Goal: Navigation & Orientation: Find specific page/section

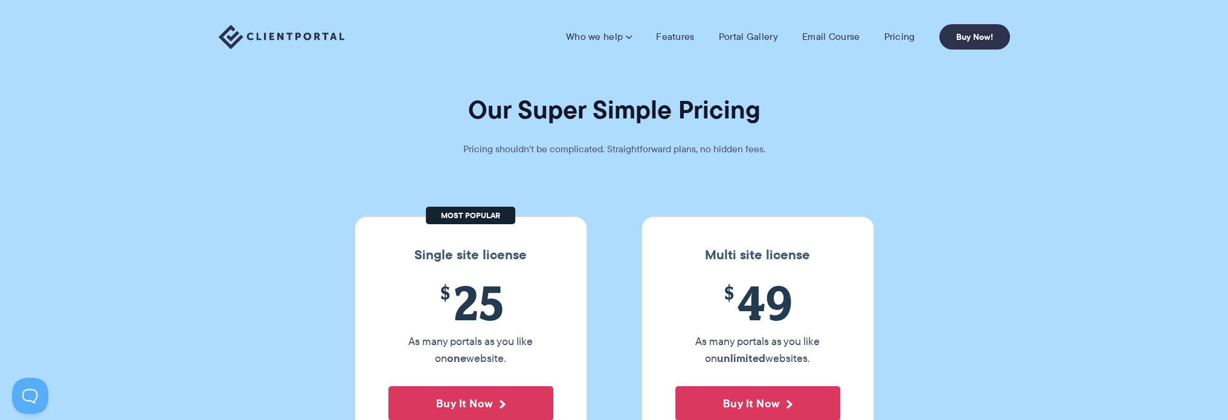
click at [300, 37] on img at bounding box center [282, 37] width 126 height 25
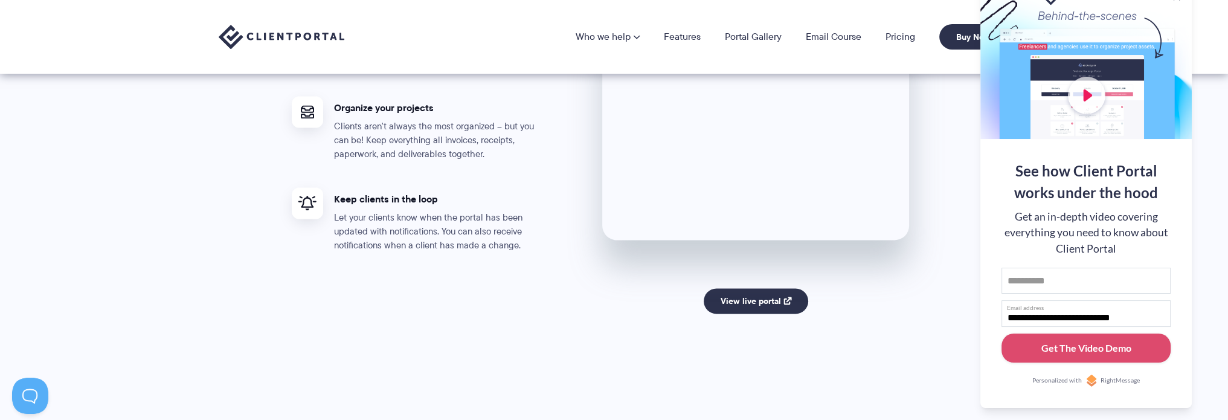
scroll to position [2357, 0]
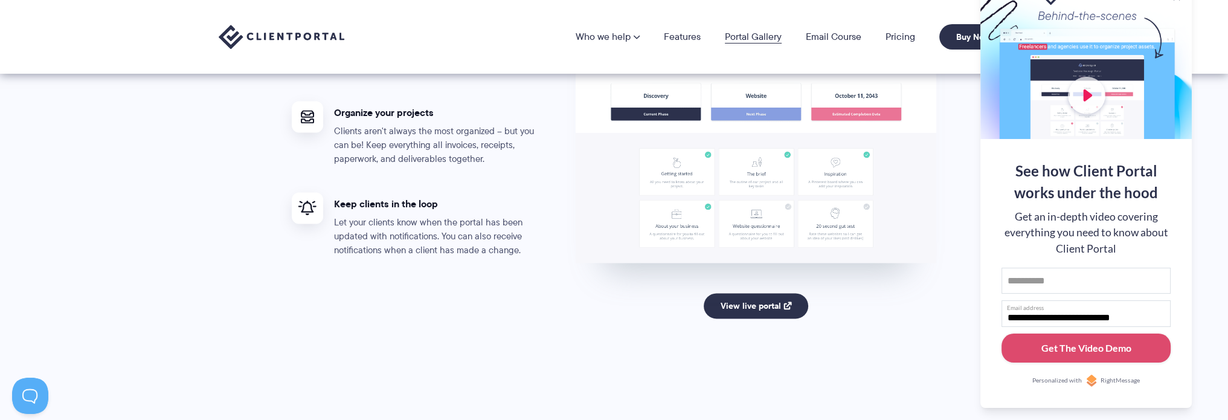
click at [749, 39] on link "Portal Gallery" at bounding box center [753, 37] width 57 height 10
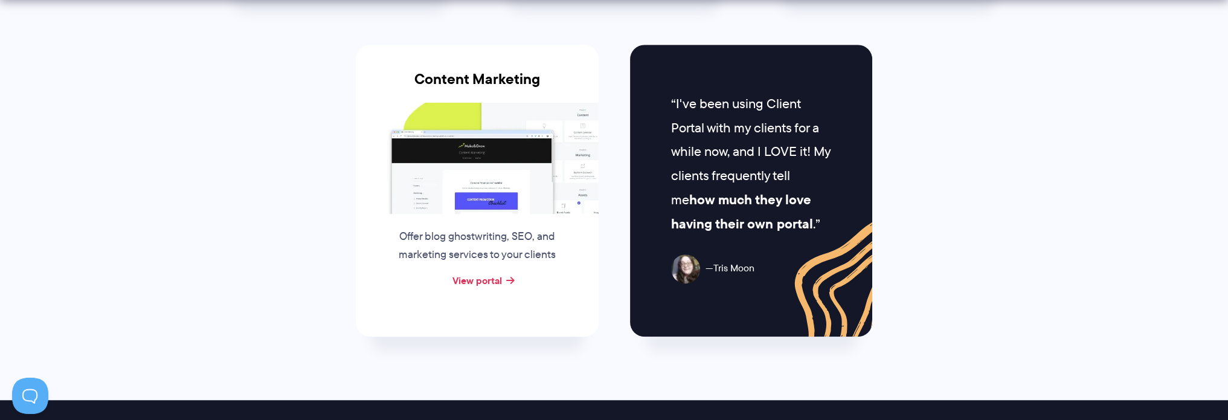
scroll to position [1269, 0]
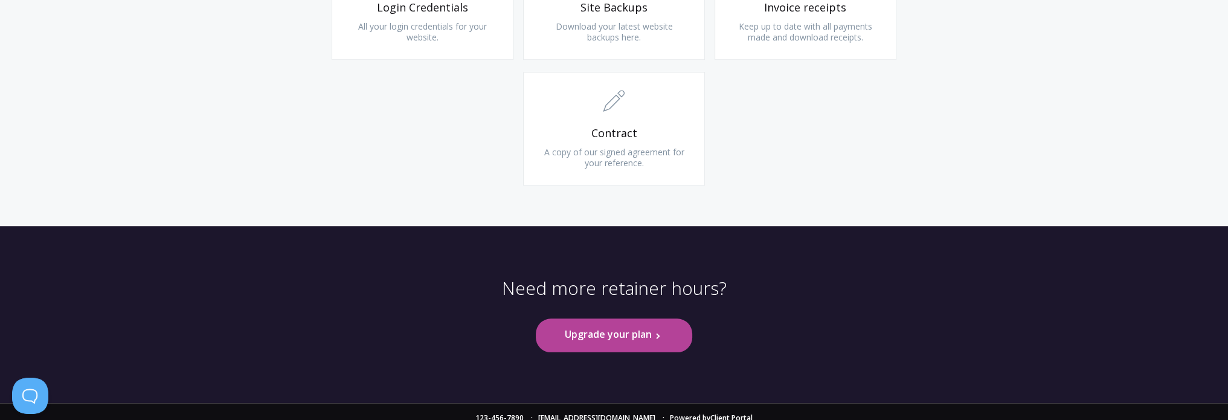
scroll to position [1298, 0]
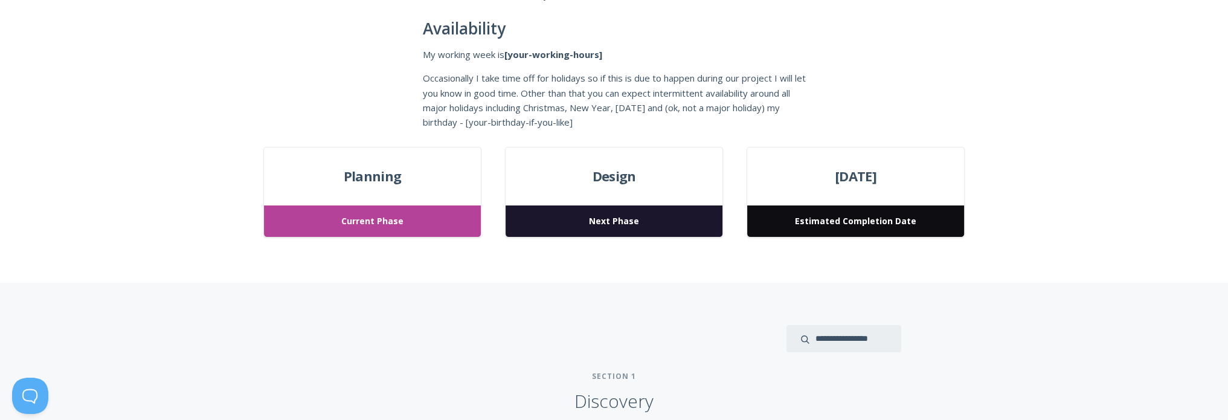
scroll to position [363, 0]
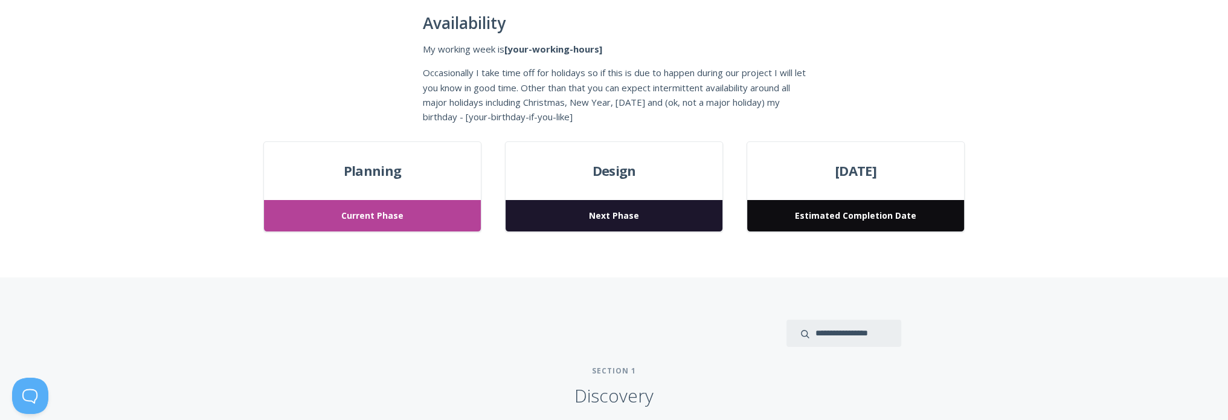
click at [387, 218] on span "Current Phase" at bounding box center [372, 216] width 216 height 32
click at [370, 173] on span "Planning" at bounding box center [372, 171] width 216 height 22
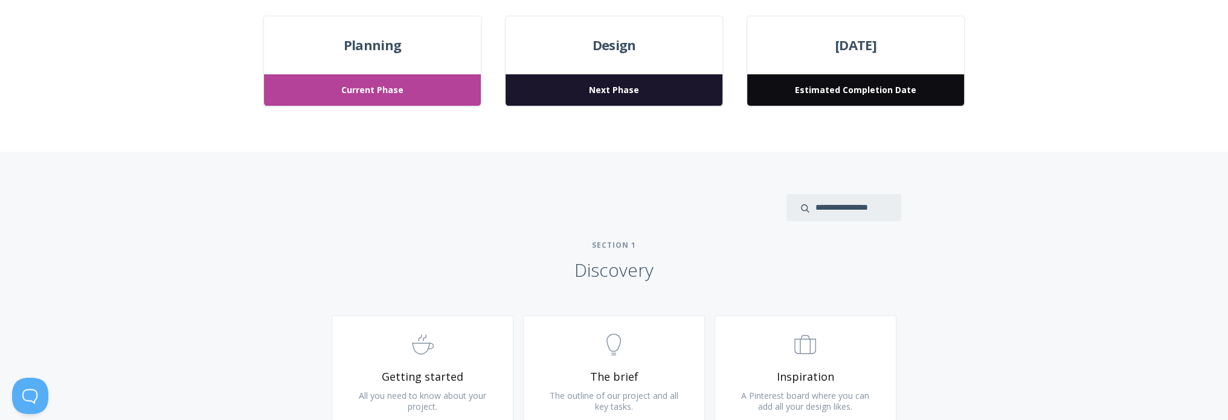
scroll to position [483, 0]
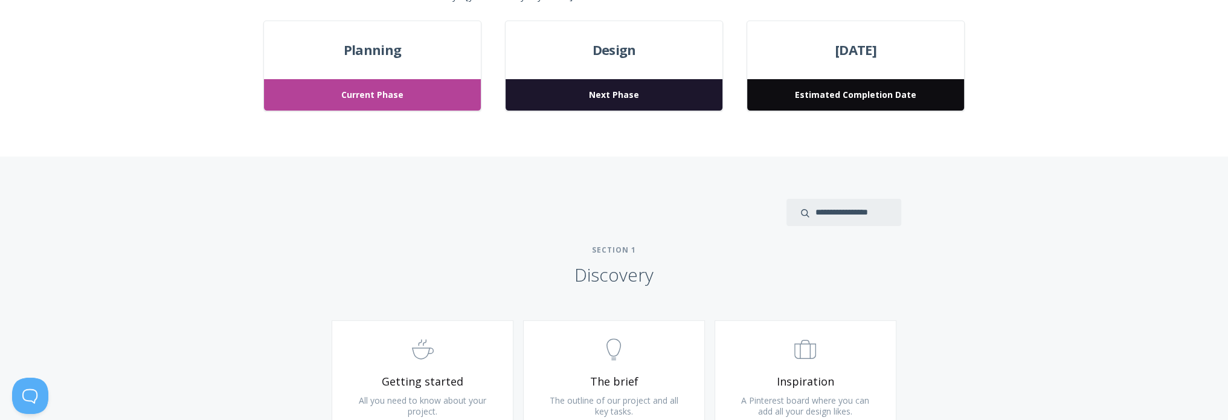
click at [607, 72] on div "Design Next Phase" at bounding box center [614, 66] width 218 height 91
click at [633, 44] on span "Design" at bounding box center [614, 50] width 216 height 22
click at [634, 89] on span "Next Phase" at bounding box center [614, 95] width 216 height 32
click at [822, 97] on span "Estimated Completion Date" at bounding box center [855, 95] width 216 height 32
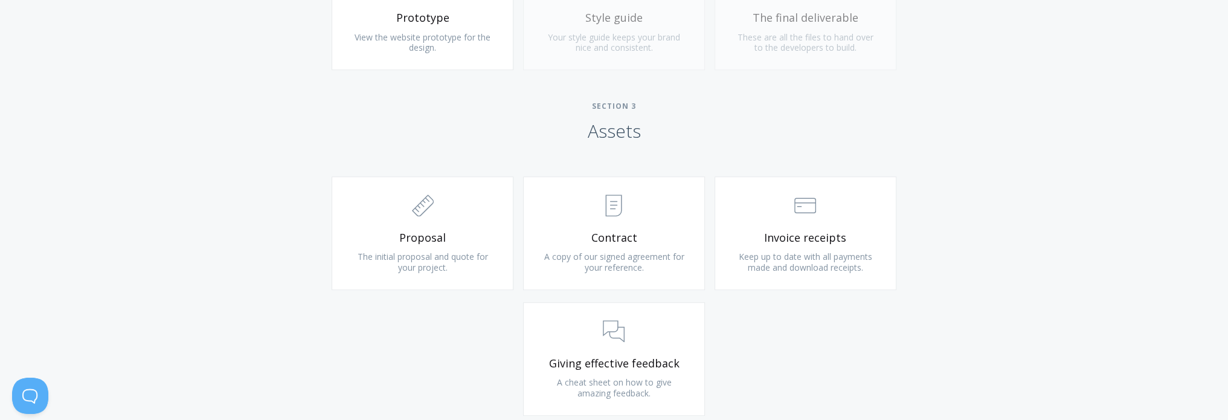
scroll to position [1269, 0]
